Goal: Find contact information: Obtain details needed to contact an individual or organization

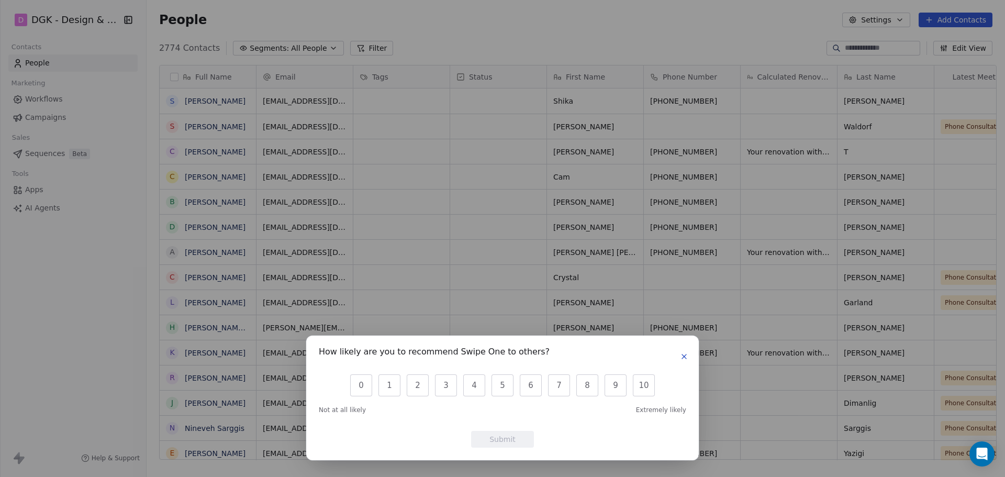
scroll to position [411, 855]
click at [681, 353] on icon "button" at bounding box center [684, 356] width 8 height 8
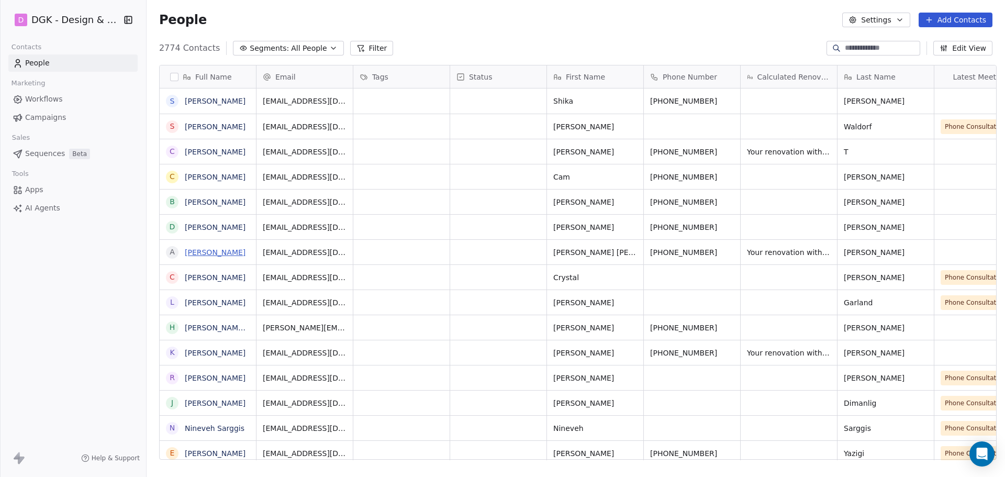
click at [244, 255] on link "[PERSON_NAME]" at bounding box center [215, 252] width 61 height 8
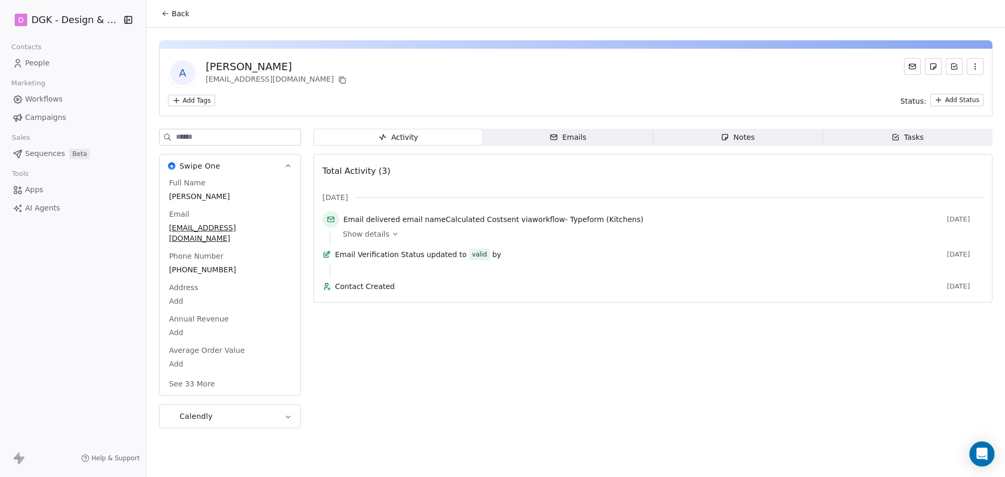
click at [288, 66] on div "[PERSON_NAME]" at bounding box center [277, 66] width 143 height 15
copy div "[PERSON_NAME]"
click at [336, 85] on button at bounding box center [342, 80] width 13 height 13
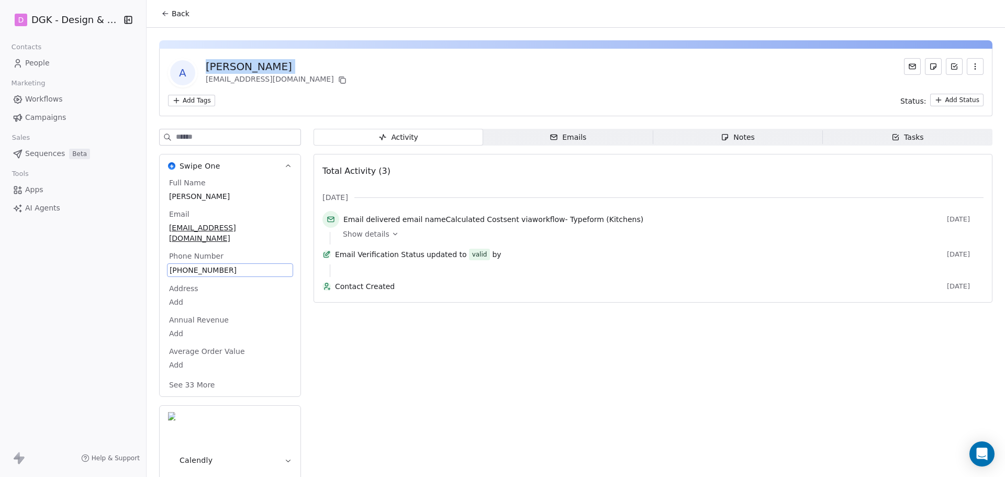
drag, startPoint x: 218, startPoint y: 264, endPoint x: 211, endPoint y: 263, distance: 6.4
click at [211, 265] on span "[PHONE_NUMBER]" at bounding box center [230, 270] width 121 height 10
drag, startPoint x: 174, startPoint y: 258, endPoint x: 230, endPoint y: 268, distance: 57.0
click at [230, 268] on div "Full Name [PERSON_NAME] Email [EMAIL_ADDRESS][DOMAIN_NAME] Phone Number [PHONE_…" at bounding box center [230, 284] width 126 height 215
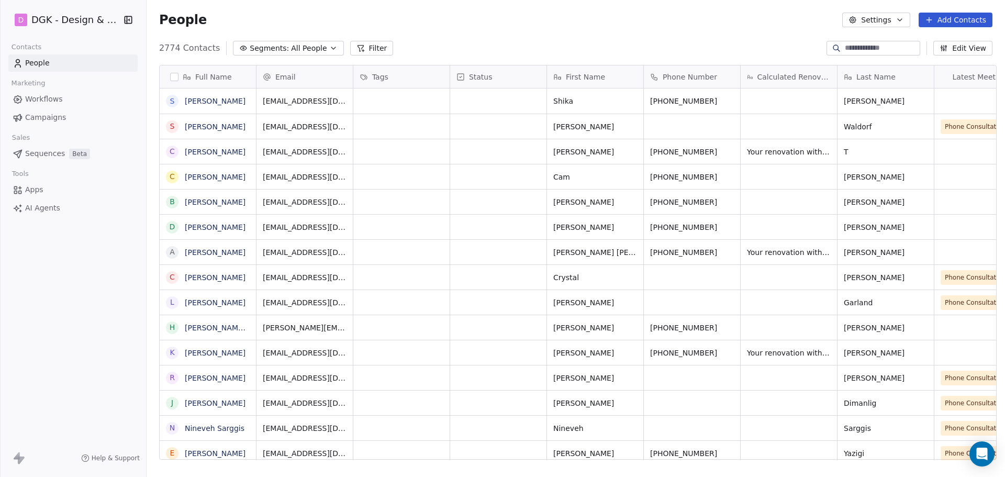
scroll to position [411, 855]
click at [724, 253] on button "grid" at bounding box center [730, 250] width 13 height 13
click at [254, 227] on icon "grid" at bounding box center [258, 225] width 8 height 8
click at [399, 224] on icon "grid" at bounding box center [401, 226] width 5 height 5
click at [726, 229] on icon "grid" at bounding box center [730, 225] width 8 height 8
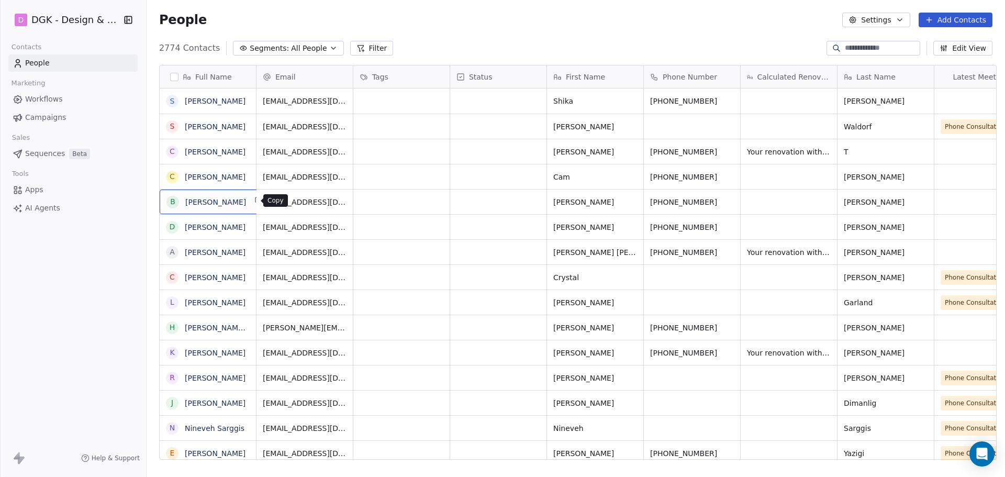
click at [254, 196] on icon "grid" at bounding box center [258, 200] width 8 height 8
click at [396, 202] on icon "grid" at bounding box center [400, 200] width 8 height 8
click at [727, 201] on button "grid" at bounding box center [730, 200] width 13 height 13
click at [257, 175] on icon "grid" at bounding box center [259, 176] width 5 height 5
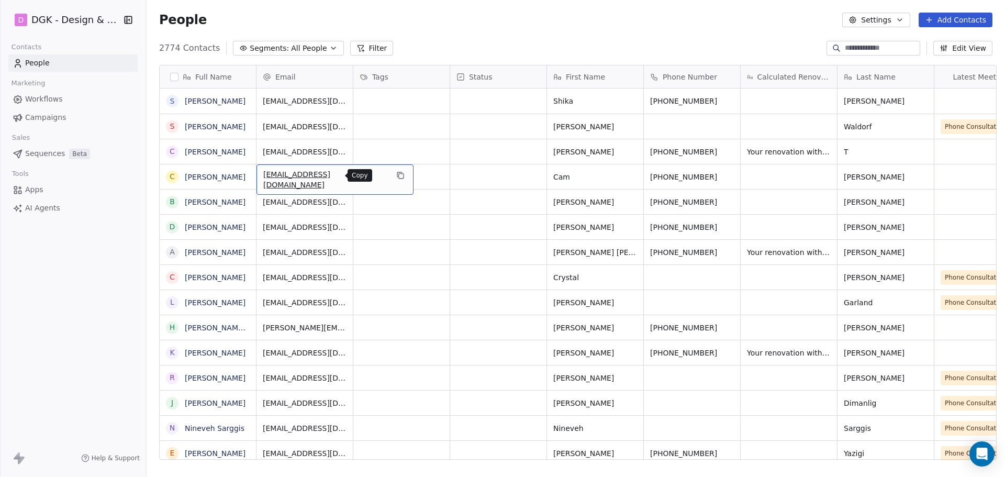
click at [394, 177] on button "grid" at bounding box center [400, 175] width 13 height 13
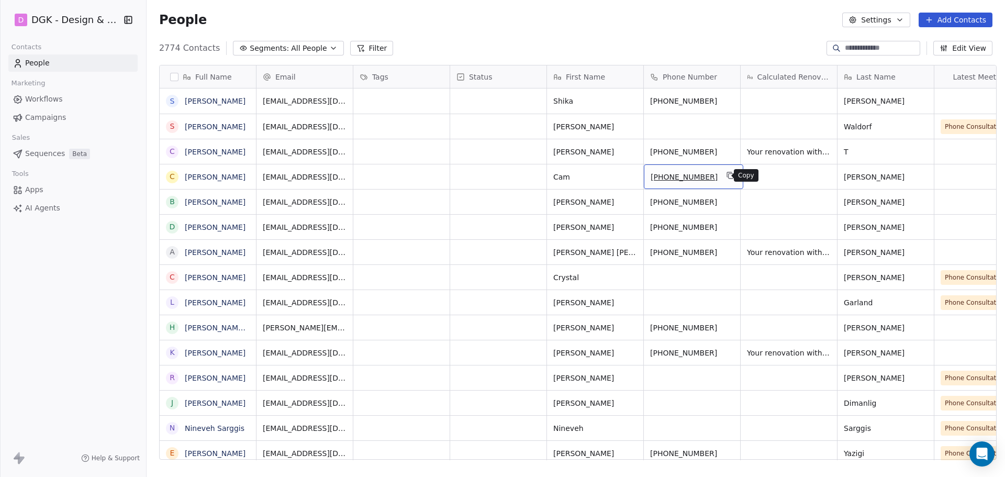
click at [727, 180] on button "grid" at bounding box center [730, 175] width 13 height 13
click at [254, 123] on icon "grid" at bounding box center [258, 125] width 8 height 8
click at [252, 128] on button "grid" at bounding box center [258, 125] width 13 height 13
click at [254, 100] on icon "grid" at bounding box center [258, 99] width 8 height 8
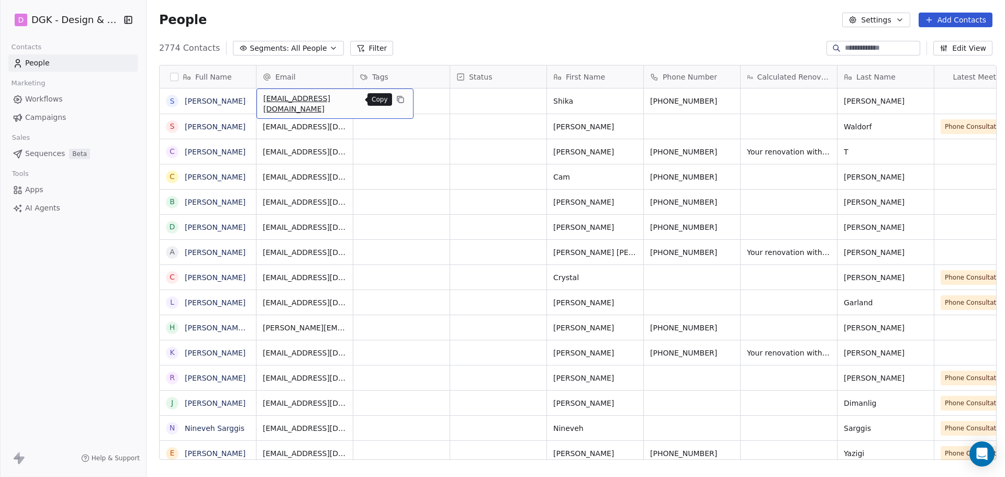
click at [396, 99] on icon "grid" at bounding box center [400, 99] width 8 height 8
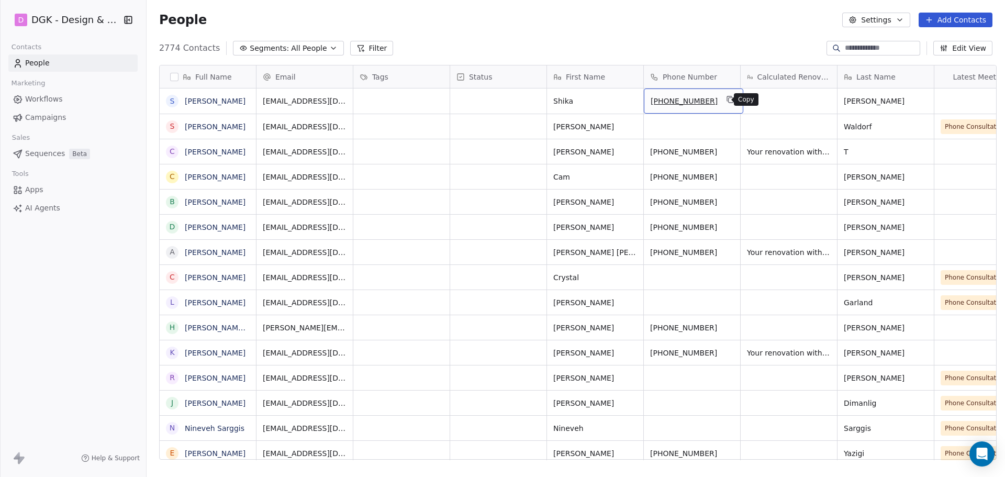
click at [726, 99] on icon "grid" at bounding box center [730, 99] width 8 height 8
